Goal: Check status: Check status

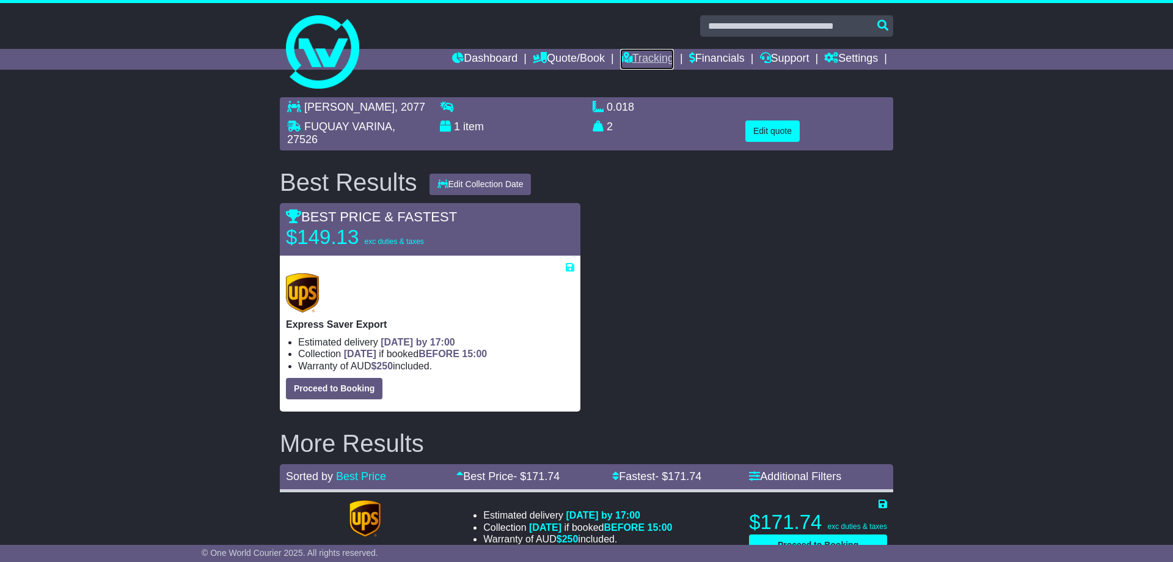
click at [645, 65] on link "Tracking" at bounding box center [647, 59] width 54 height 21
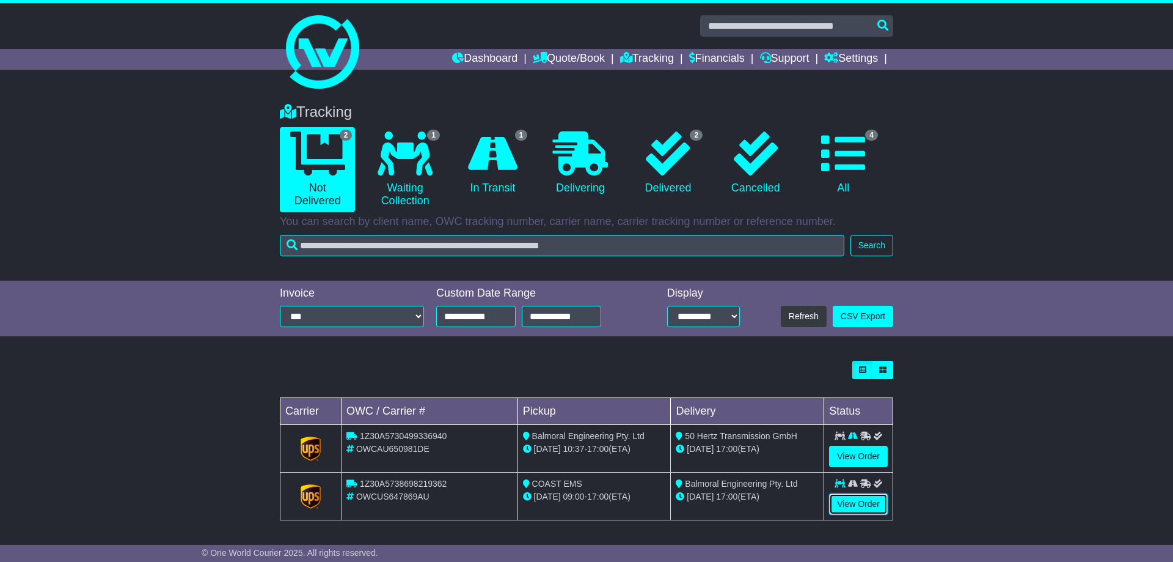
click at [872, 505] on link "View Order" at bounding box center [858, 503] width 59 height 21
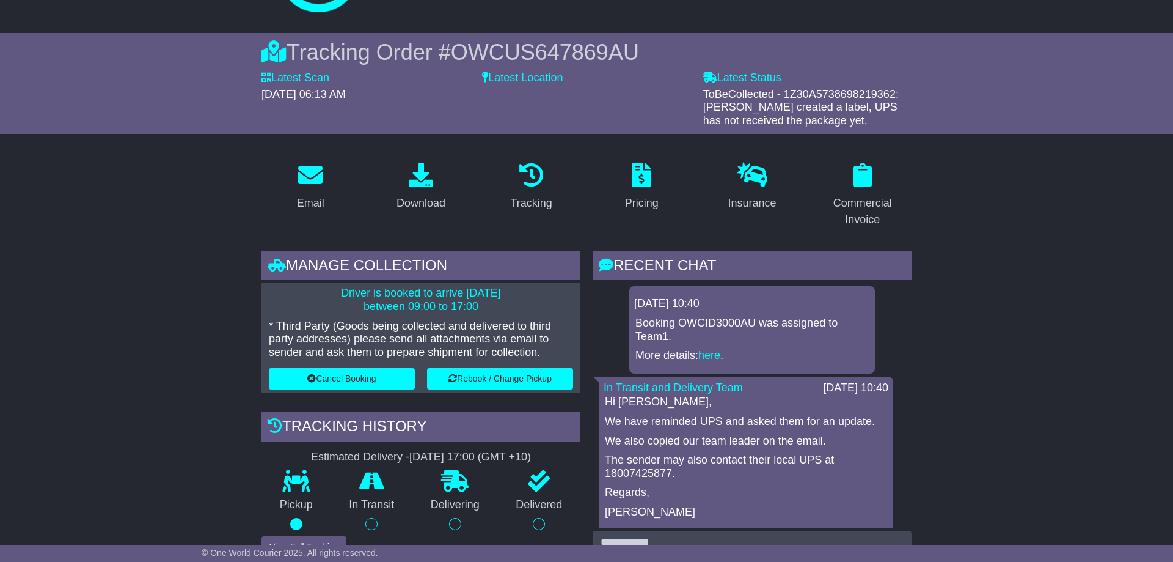
scroll to position [187, 0]
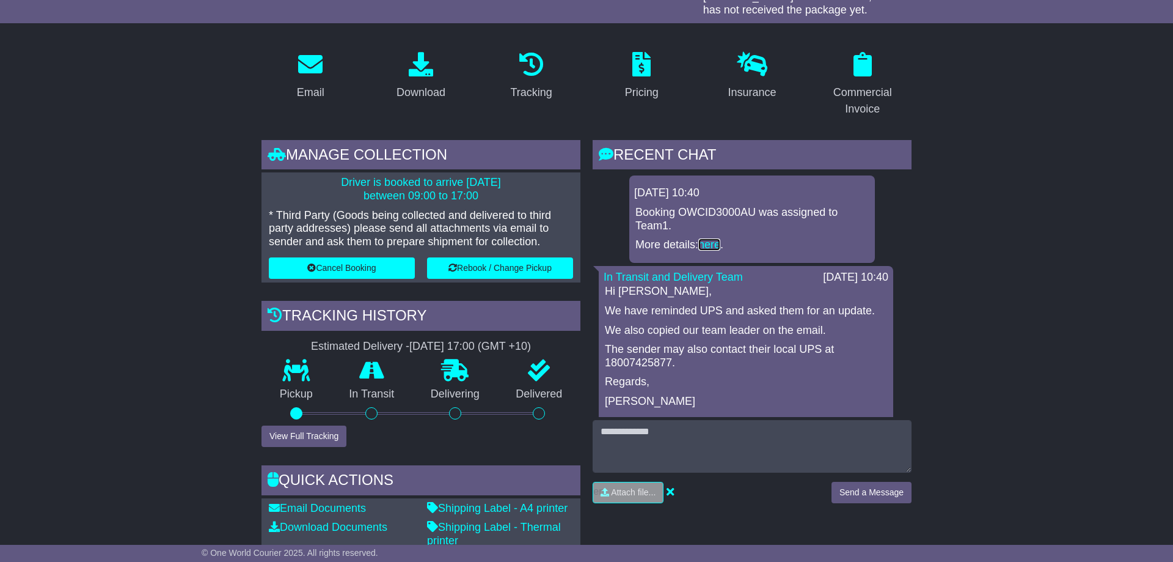
click at [715, 244] on link "here" at bounding box center [709, 244] width 22 height 12
